Goal: Transaction & Acquisition: Purchase product/service

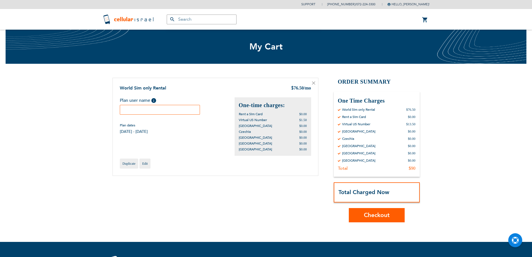
click at [183, 108] on input "text" at bounding box center [160, 110] width 80 height 10
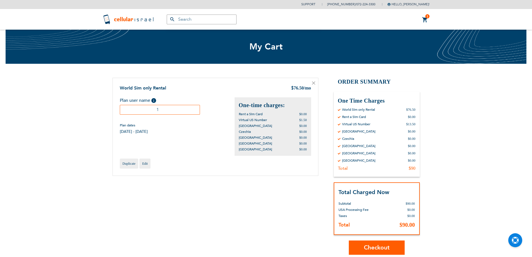
type input "1"
click at [389, 247] on span "Checkout" at bounding box center [377, 247] width 26 height 8
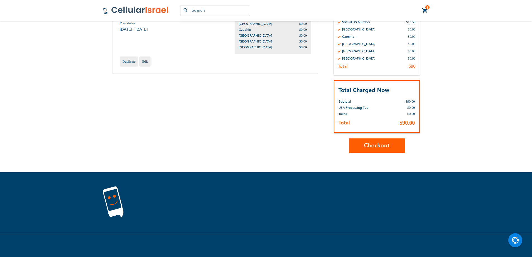
scroll to position [106, 0]
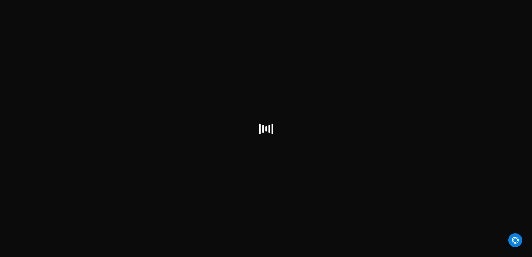
checkbox input "false"
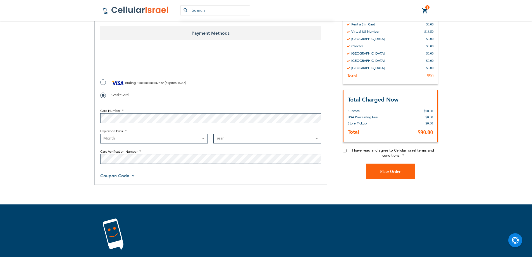
scroll to position [279, 0]
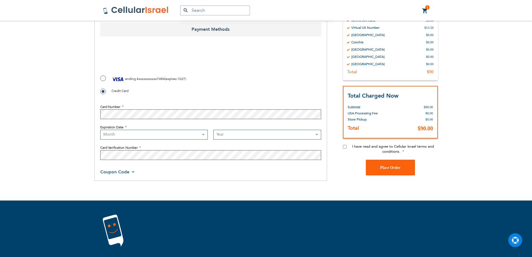
click at [103, 75] on label "ending 4xxxxxxxxxxx7484 ( expires : 1027 )" at bounding box center [143, 79] width 86 height 8
radio input "true"
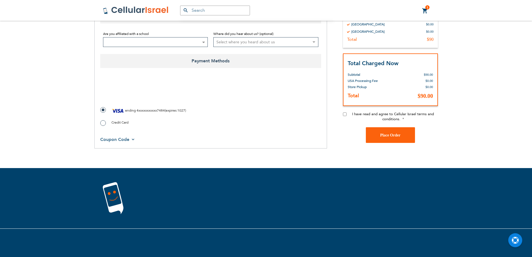
scroll to position [241, 0]
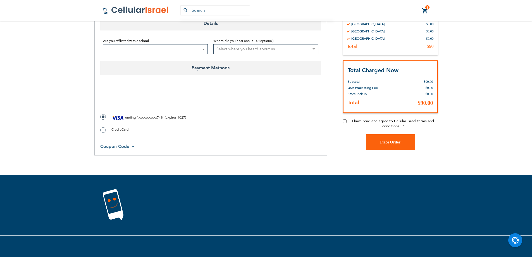
checkbox input "true"
drag, startPoint x: 344, startPoint y: 113, endPoint x: 359, endPoint y: 121, distance: 17.4
click at [344, 119] on input "I have read and agree to Cellular Israel terms and conditions." at bounding box center [345, 121] width 4 height 4
checkbox input "true"
click at [384, 140] on span "Place Order" at bounding box center [390, 142] width 20 height 4
